Goal: Transaction & Acquisition: Purchase product/service

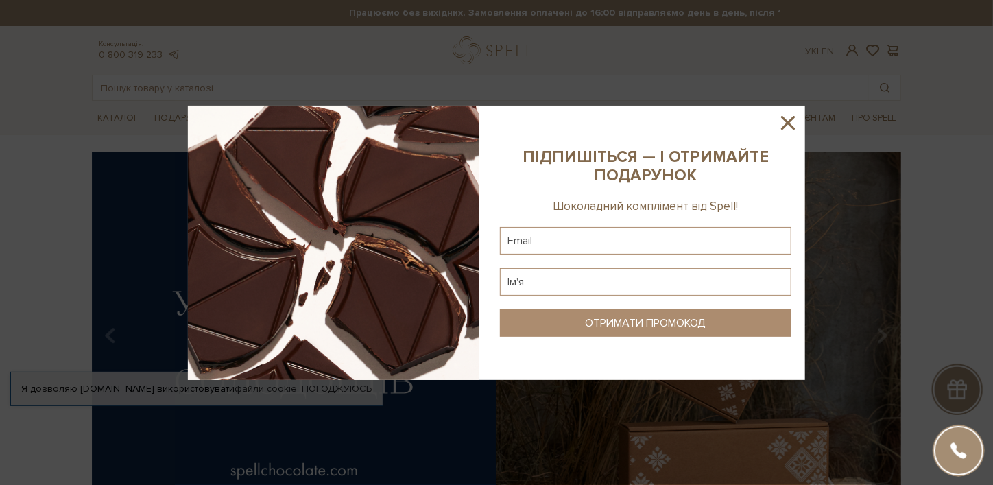
click at [792, 122] on icon at bounding box center [787, 122] width 23 height 23
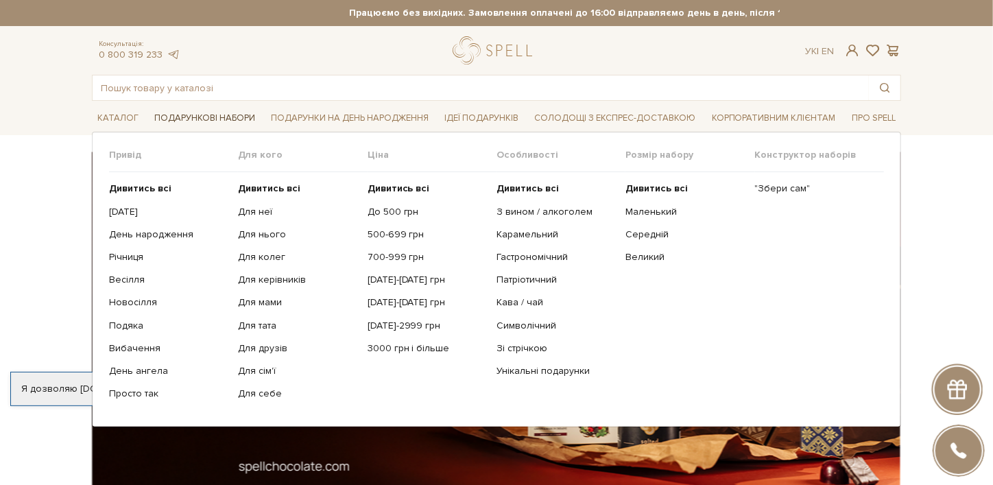
click at [165, 127] on span "Подарункові набори" at bounding box center [205, 118] width 112 height 21
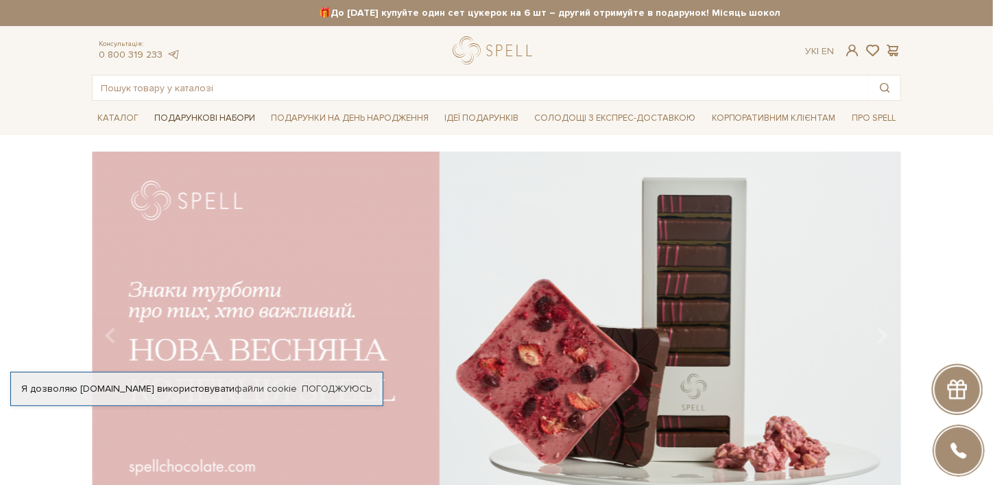
click at [193, 121] on span "Подарункові набори" at bounding box center [205, 118] width 112 height 21
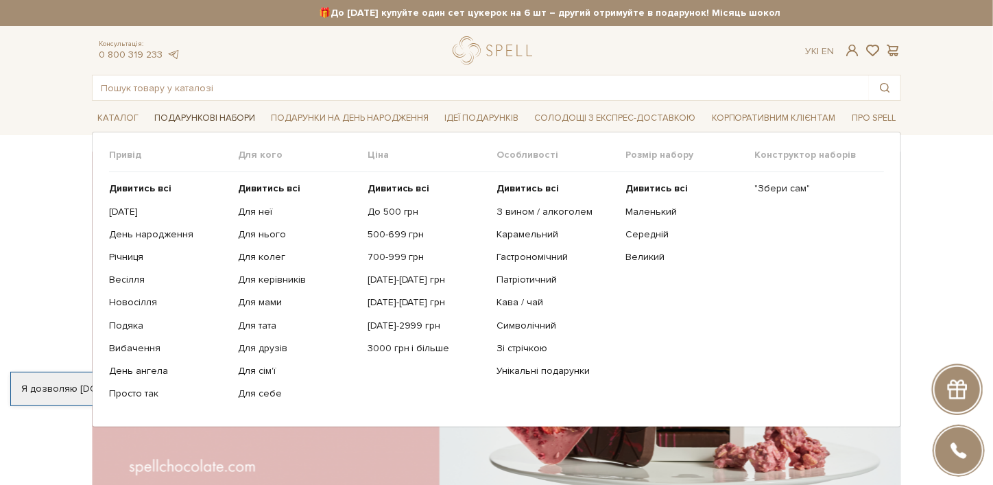
click at [193, 121] on span "Подарункові набори" at bounding box center [205, 118] width 112 height 21
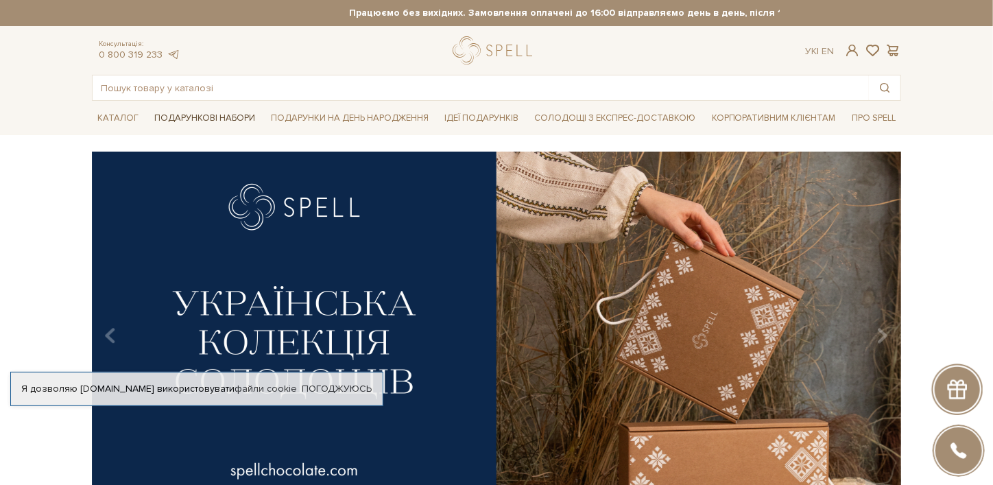
click at [180, 112] on span "Подарункові набори" at bounding box center [205, 118] width 112 height 21
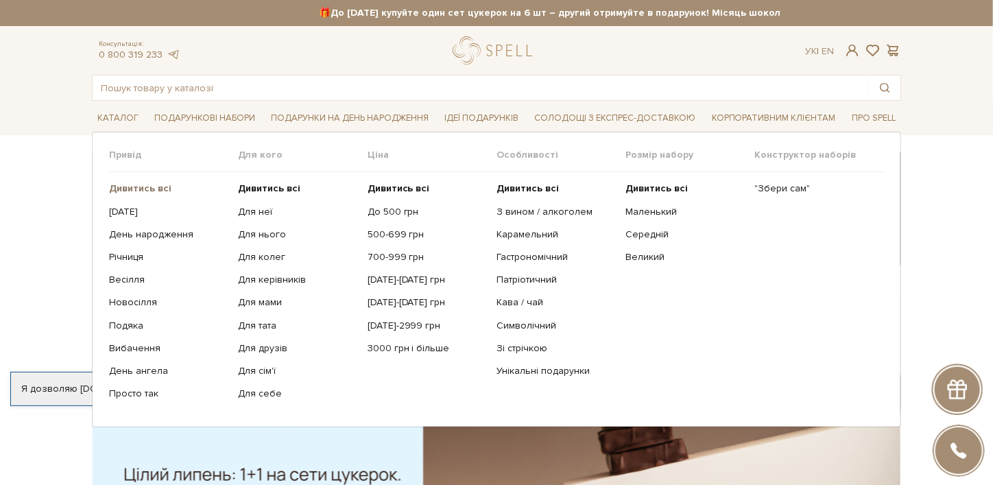
click at [138, 186] on b "Дивитись всі" at bounding box center [140, 188] width 62 height 12
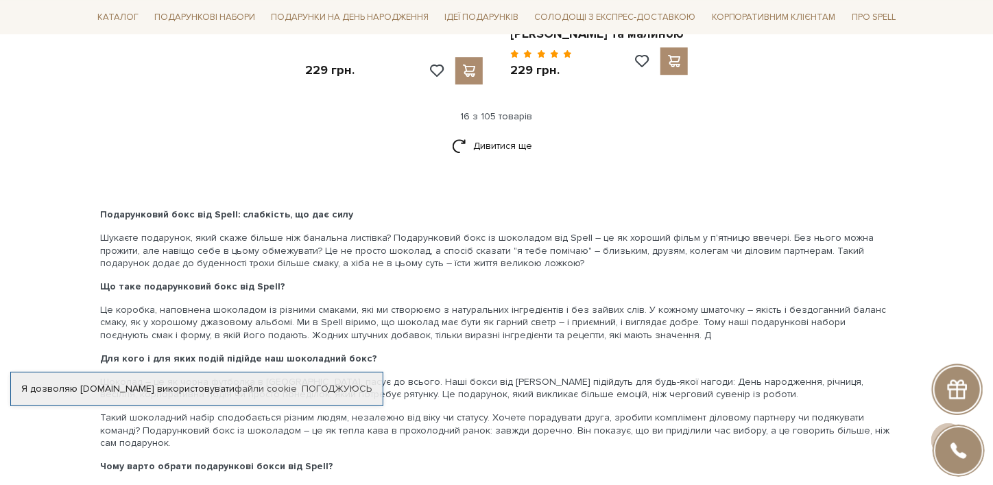
scroll to position [1988, 0]
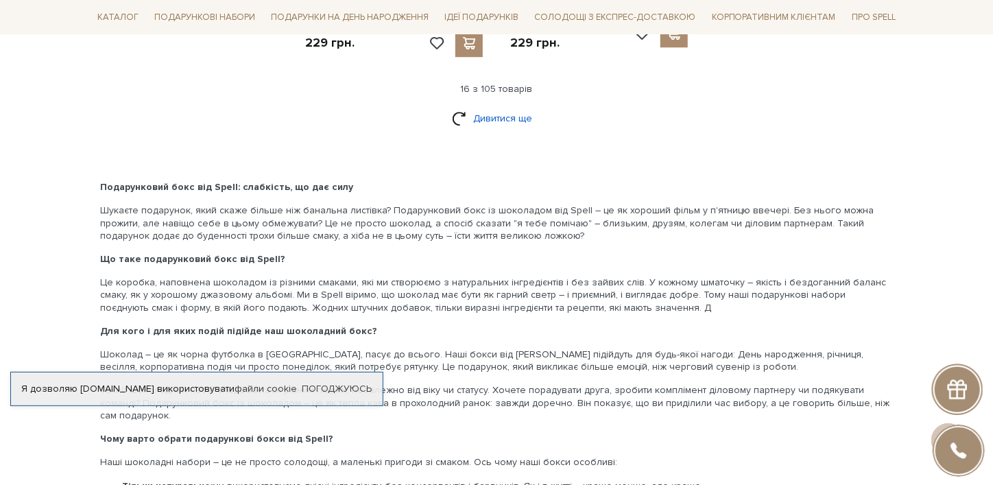
click at [485, 110] on link "Дивитися ще" at bounding box center [496, 118] width 89 height 24
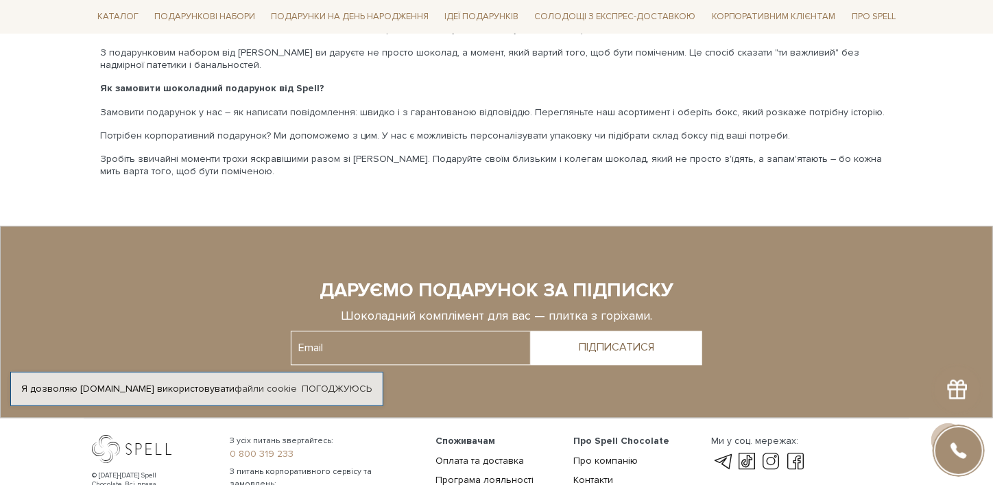
scroll to position [4047, 0]
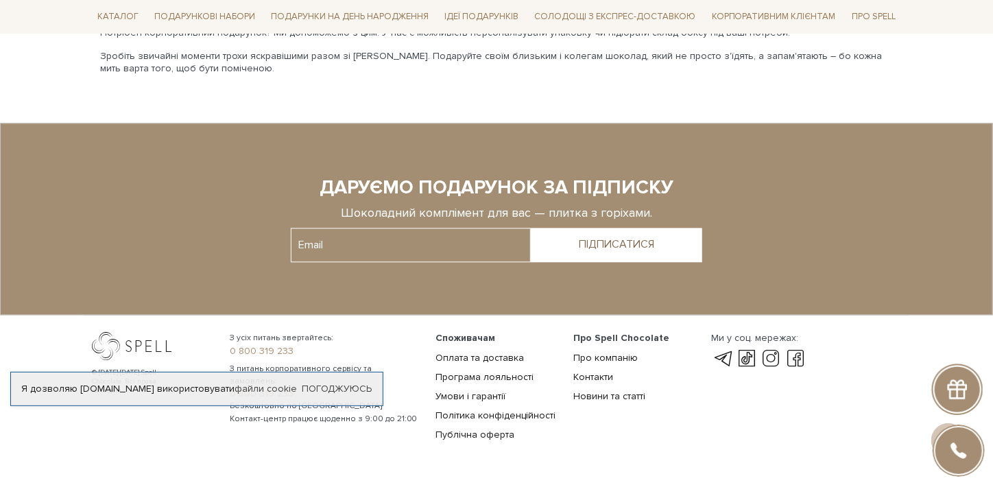
click at [529, 416] on footer "© [DATE]-[DATE] Spell Chocolate. Всі права захищені З усіх питань звертайтесь: …" at bounding box center [496, 292] width 993 height 339
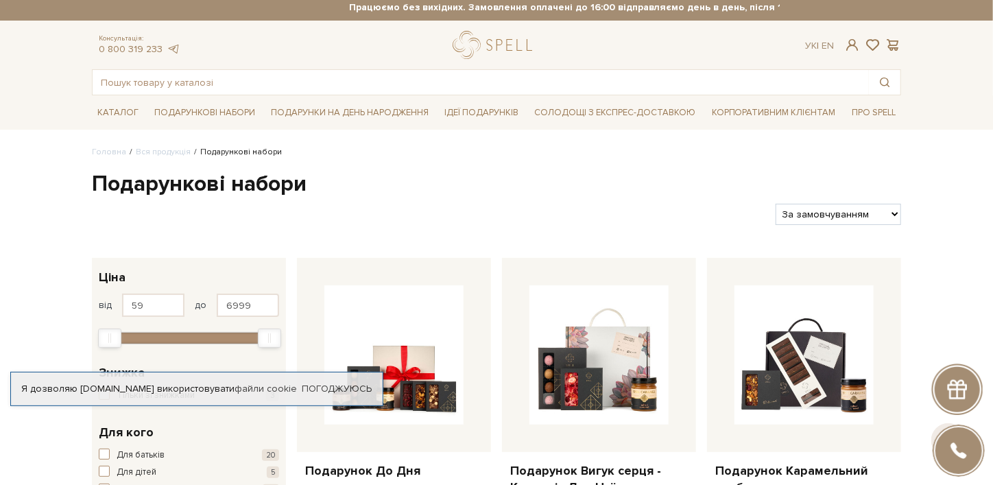
scroll to position [0, 0]
